Goal: Task Accomplishment & Management: Use online tool/utility

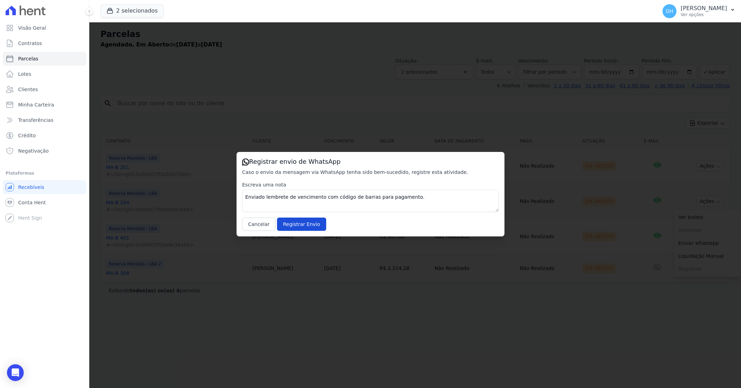
select select
click at [296, 222] on input "Registrar Envio" at bounding box center [301, 223] width 49 height 13
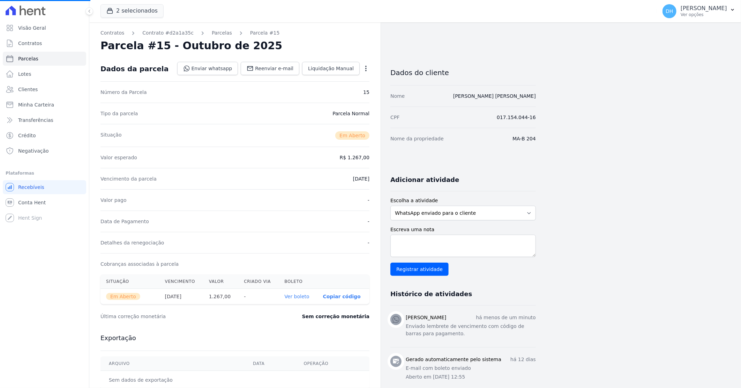
select select
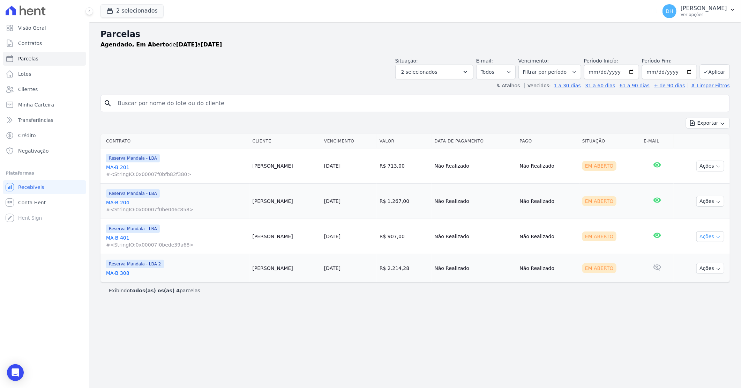
click at [705, 233] on button "Ações" at bounding box center [711, 236] width 28 height 11
click at [688, 277] on link "Enviar whatsapp" at bounding box center [707, 278] width 67 height 13
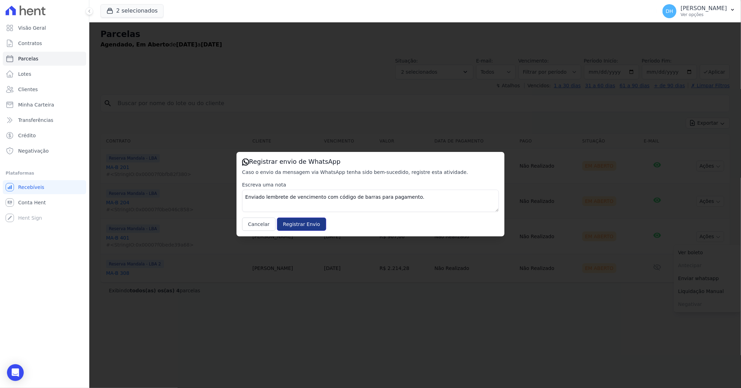
click at [291, 221] on input "Registrar Envio" at bounding box center [301, 223] width 49 height 13
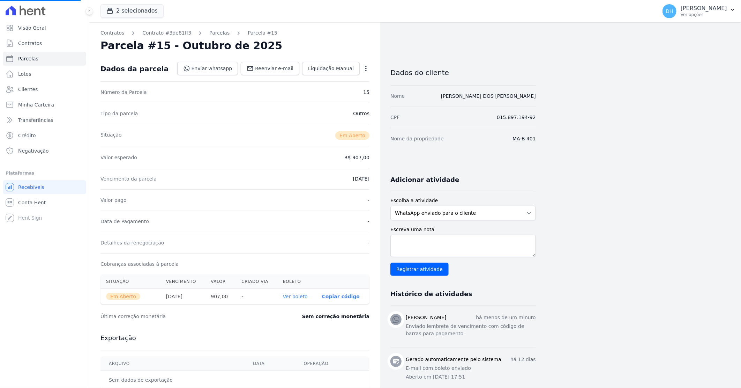
select select
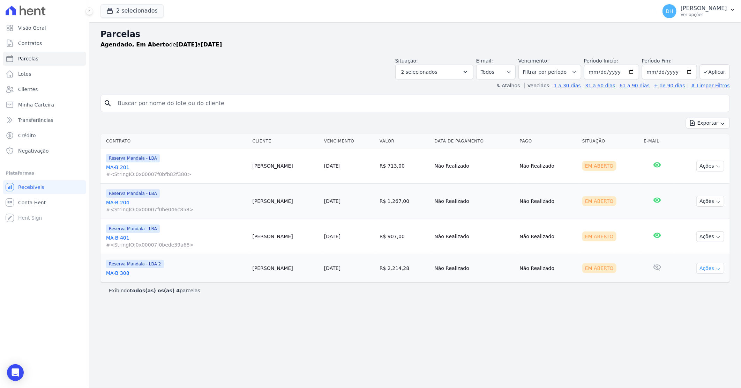
click at [719, 269] on icon "button" at bounding box center [718, 269] width 3 height 2
click at [688, 311] on link "Enviar whatsapp" at bounding box center [707, 310] width 67 height 13
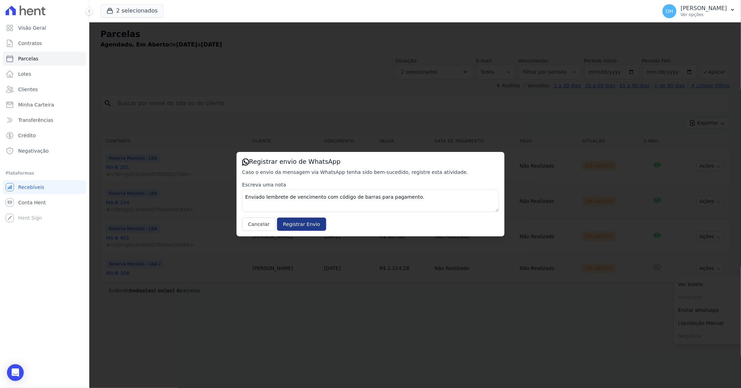
click at [294, 230] on input "Registrar Envio" at bounding box center [301, 223] width 49 height 13
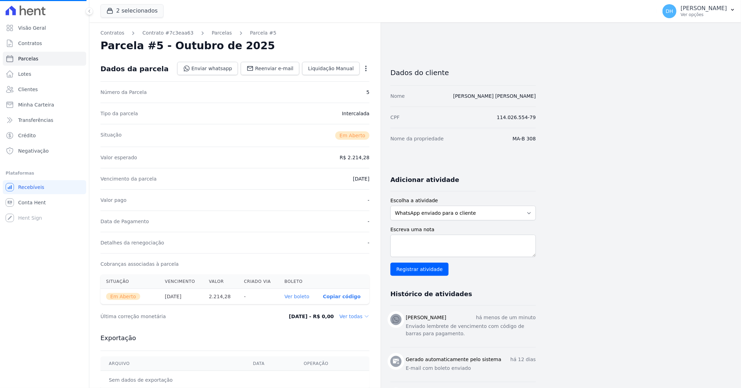
select select
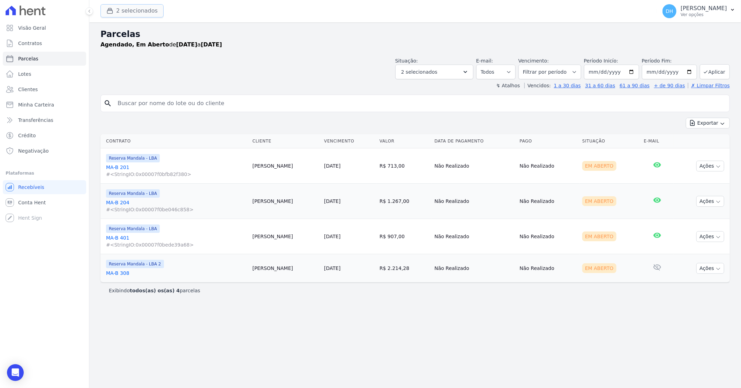
click at [121, 11] on button "2 selecionados" at bounding box center [131, 10] width 63 height 13
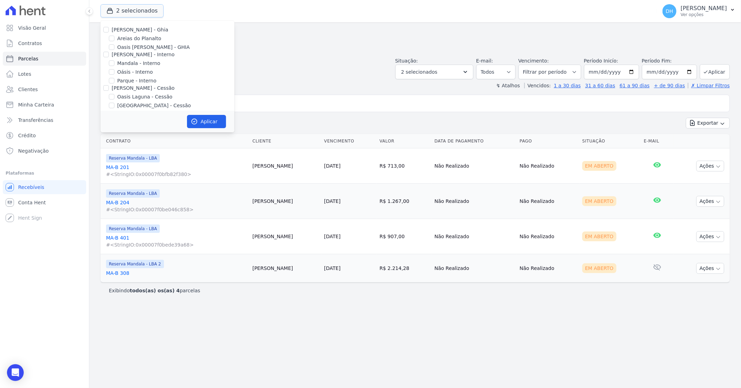
scroll to position [64, 0]
click at [111, 83] on input "[GEOGRAPHIC_DATA] Condomínio Club - LBA" at bounding box center [112, 84] width 6 height 6
checkbox input "true"
click at [109, 91] on input "Reserva Mandala - LBA" at bounding box center [112, 93] width 6 height 6
checkbox input "false"
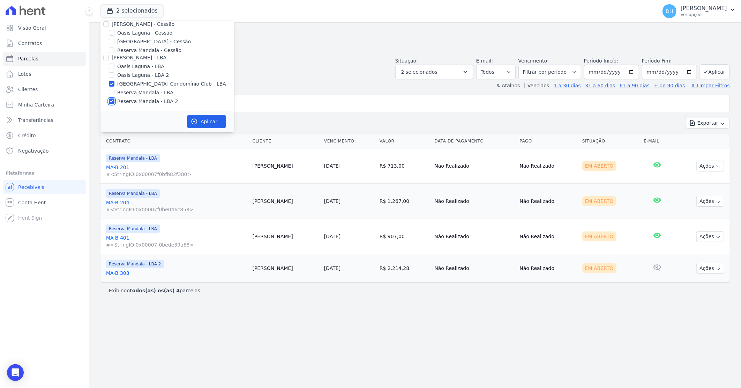
click at [113, 99] on input "Reserva Mandala - LBA 2" at bounding box center [112, 101] width 6 height 6
checkbox input "false"
click at [206, 124] on button "Aplicar" at bounding box center [206, 121] width 39 height 13
select select
